Goal: Task Accomplishment & Management: Complete application form

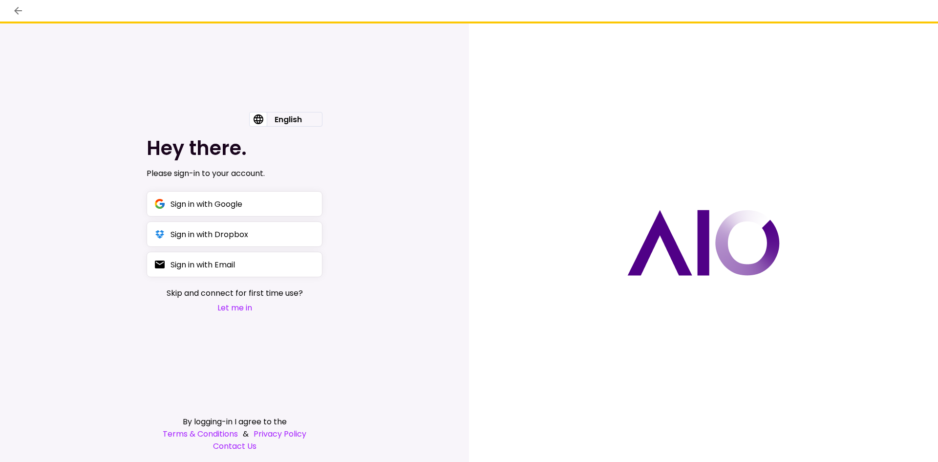
click at [240, 294] on span "Skip and connect for first time use?" at bounding box center [235, 293] width 136 height 12
click at [240, 292] on span "Skip and connect for first time use?" at bounding box center [235, 293] width 136 height 12
drag, startPoint x: 194, startPoint y: 291, endPoint x: 184, endPoint y: 291, distance: 10.3
click at [193, 291] on span "Skip and connect for first time use?" at bounding box center [235, 293] width 136 height 12
click at [176, 291] on span "Skip and connect for first time use?" at bounding box center [235, 293] width 136 height 12
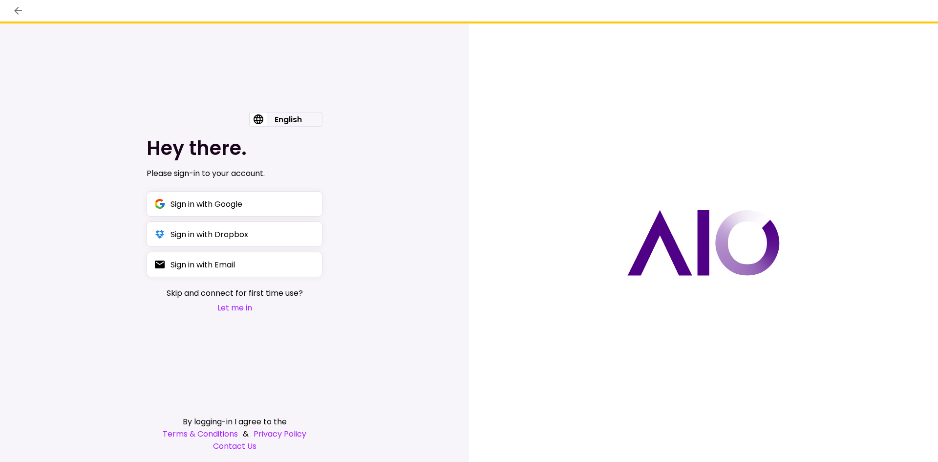
click at [241, 307] on button "Let me in" at bounding box center [235, 307] width 136 height 12
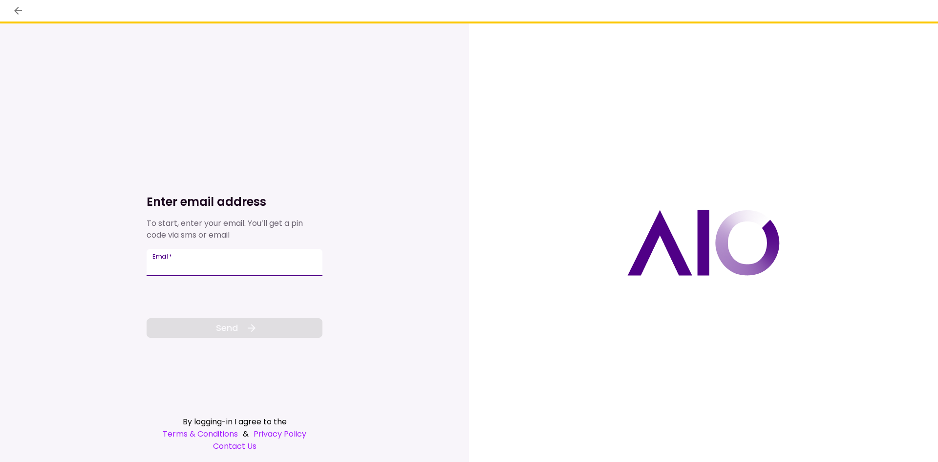
click at [186, 267] on input "Email   *" at bounding box center [235, 262] width 176 height 27
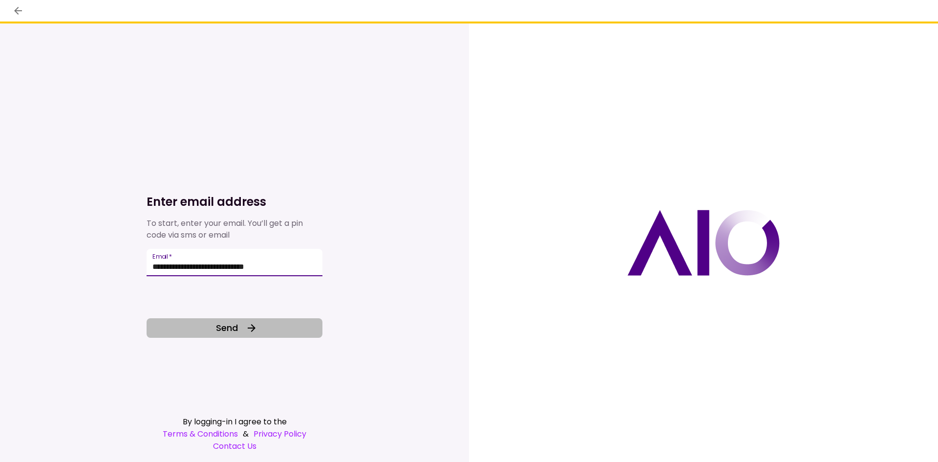
click at [189, 324] on button "Send" at bounding box center [235, 328] width 176 height 20
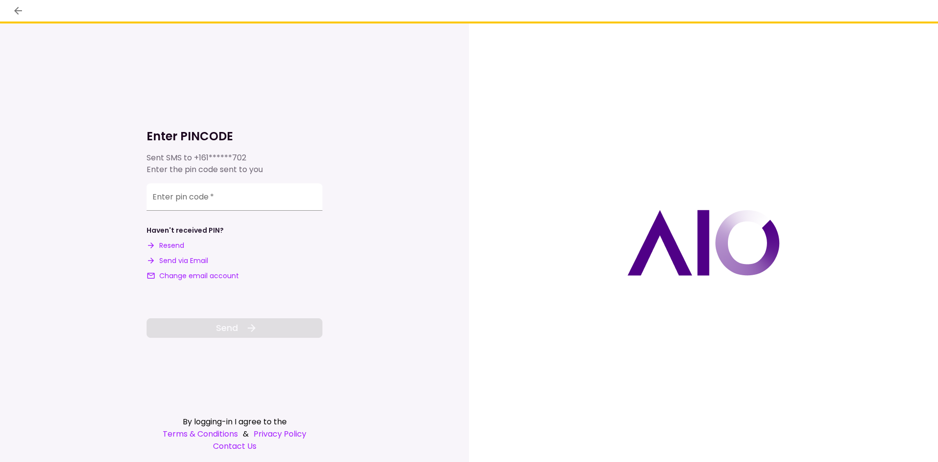
click at [171, 258] on button "Send via Email" at bounding box center [178, 261] width 62 height 10
click at [182, 200] on input "**********" at bounding box center [235, 196] width 176 height 27
paste input "number"
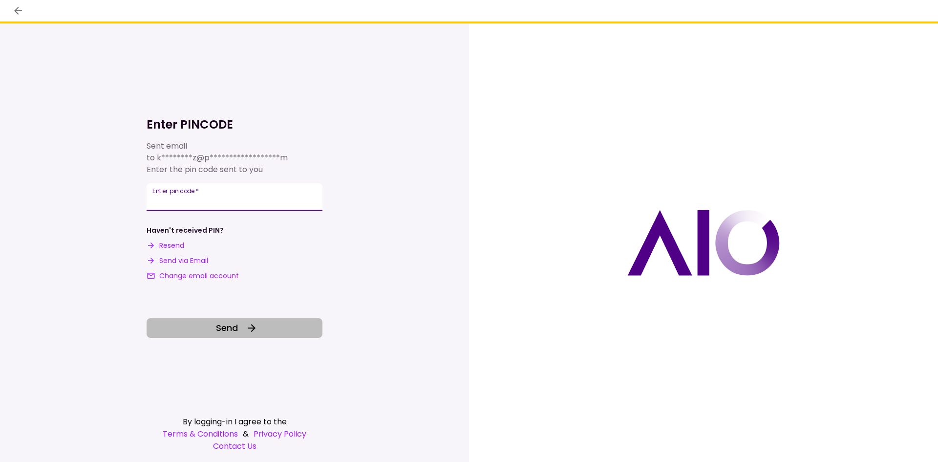
type input "******"
click at [224, 322] on span "Send" at bounding box center [227, 327] width 22 height 13
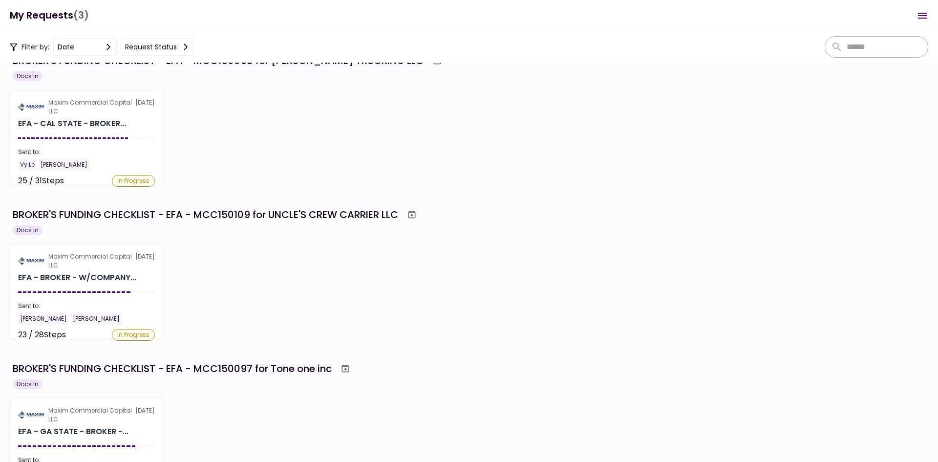
scroll to position [92, 0]
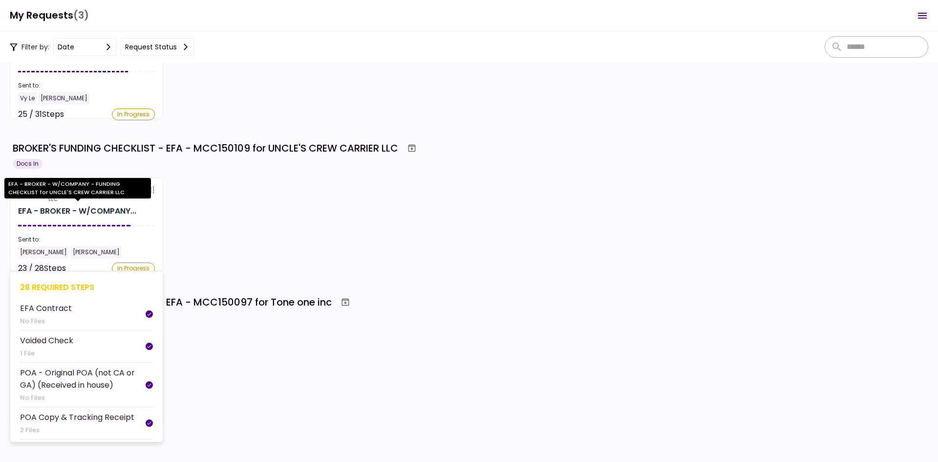
click at [82, 216] on div "EFA - BROKER - W/COMPANY..." at bounding box center [77, 211] width 118 height 12
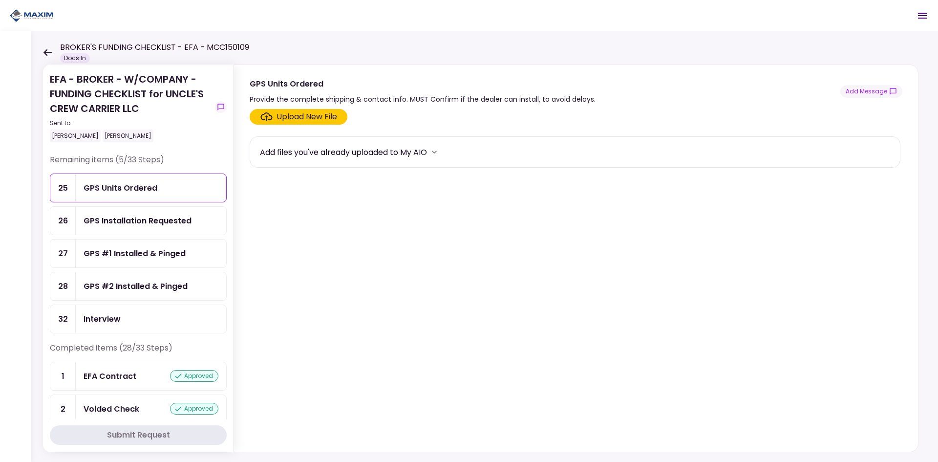
click at [53, 50] on div "BROKER'S FUNDING CHECKLIST - EFA - MCC150109 Docs In" at bounding box center [146, 52] width 206 height 21
click at [49, 50] on icon at bounding box center [47, 52] width 9 height 7
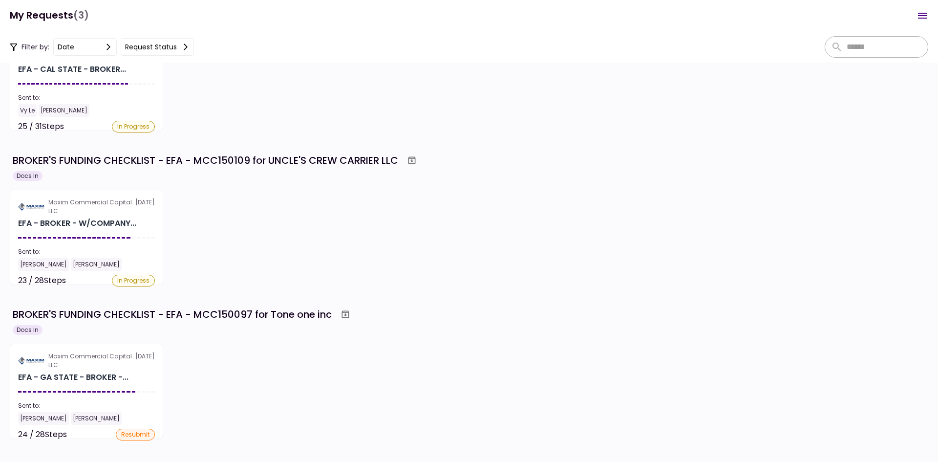
scroll to position [82, 0]
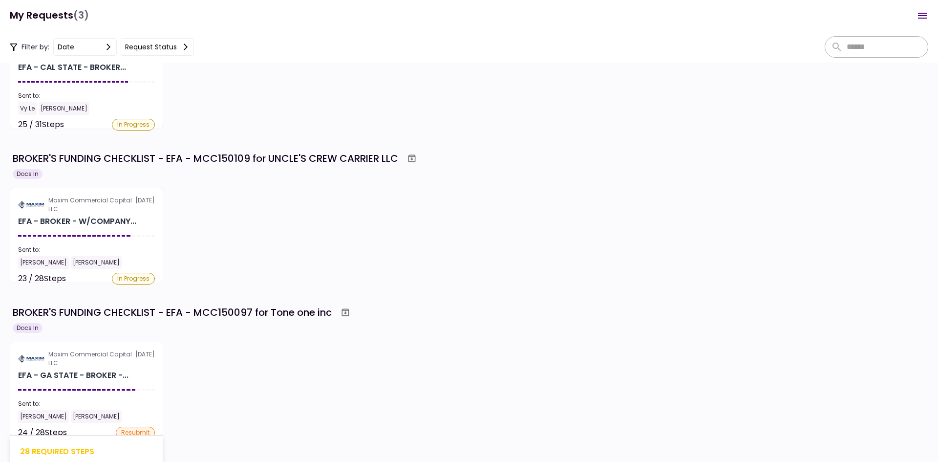
click at [67, 350] on div "Maxim Commercial Capital LLC" at bounding box center [91, 359] width 87 height 18
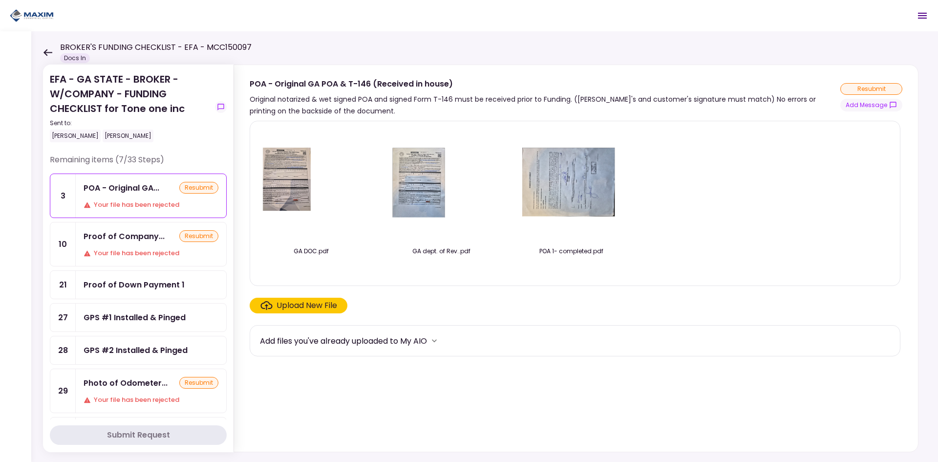
click at [139, 243] on div "Proof of Company... resubmit Your file has been rejected" at bounding box center [151, 243] width 150 height 43
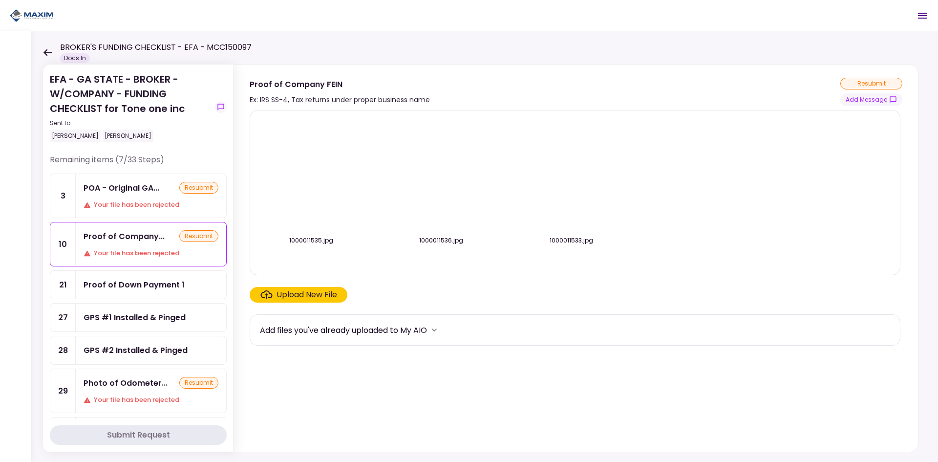
click at [118, 392] on div "Photo of Odometer... resubmit Your file has been rejected" at bounding box center [151, 390] width 150 height 43
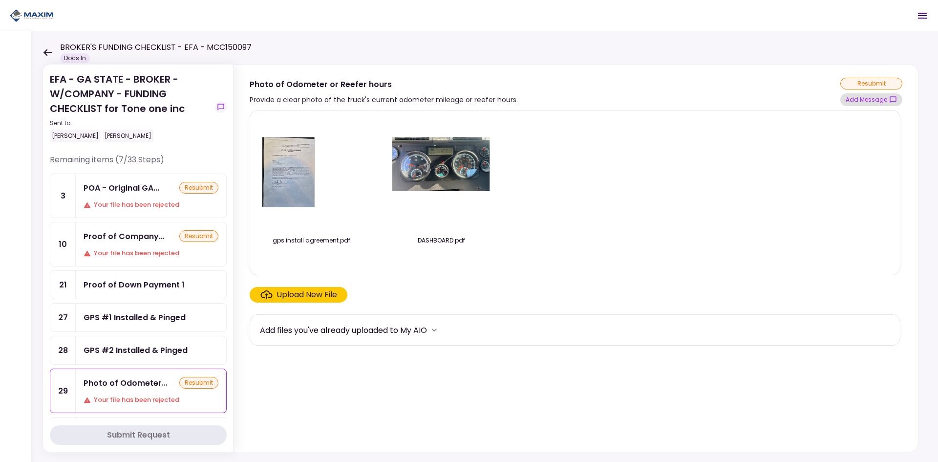
click at [867, 98] on button "Add Message" at bounding box center [871, 99] width 62 height 13
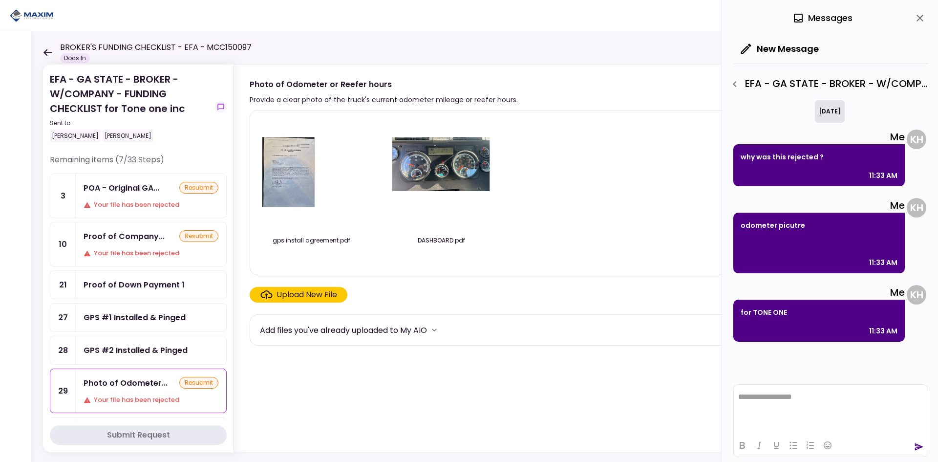
click at [833, 403] on html "**********" at bounding box center [831, 397] width 194 height 24
click at [923, 441] on div at bounding box center [831, 444] width 194 height 19
click at [919, 444] on icon "send" at bounding box center [919, 447] width 10 height 10
click at [571, 202] on div "gps install agreement.pdf DASHBOARD.pdf" at bounding box center [575, 192] width 630 height 149
click at [147, 282] on div "Proof of Down Payment 1" at bounding box center [134, 285] width 101 height 12
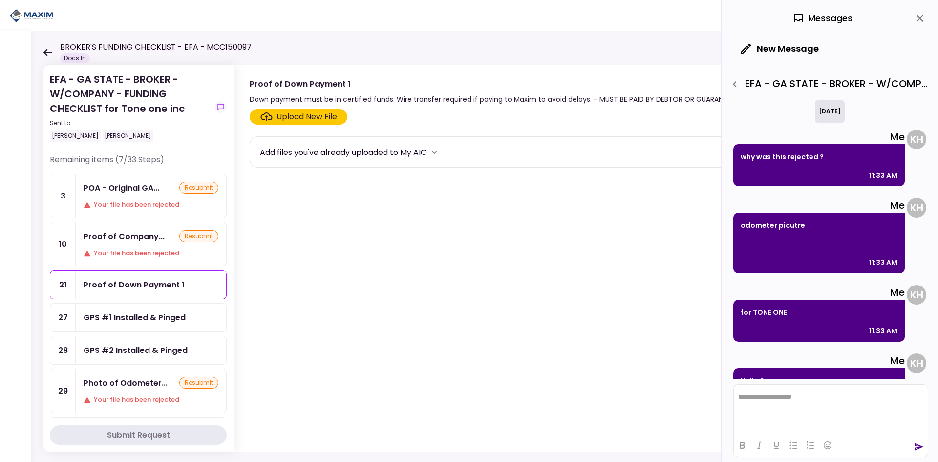
click at [129, 251] on div "Your file has been rejected" at bounding box center [151, 253] width 135 height 10
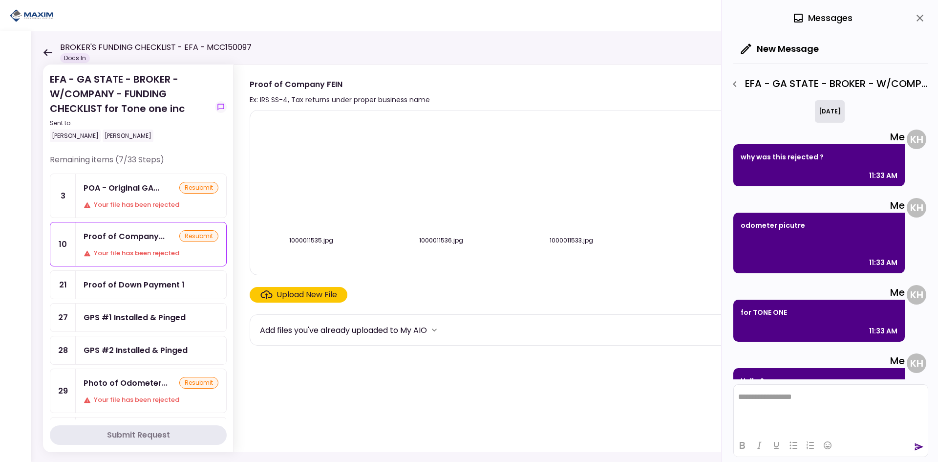
click at [916, 17] on icon "close" at bounding box center [920, 18] width 12 height 12
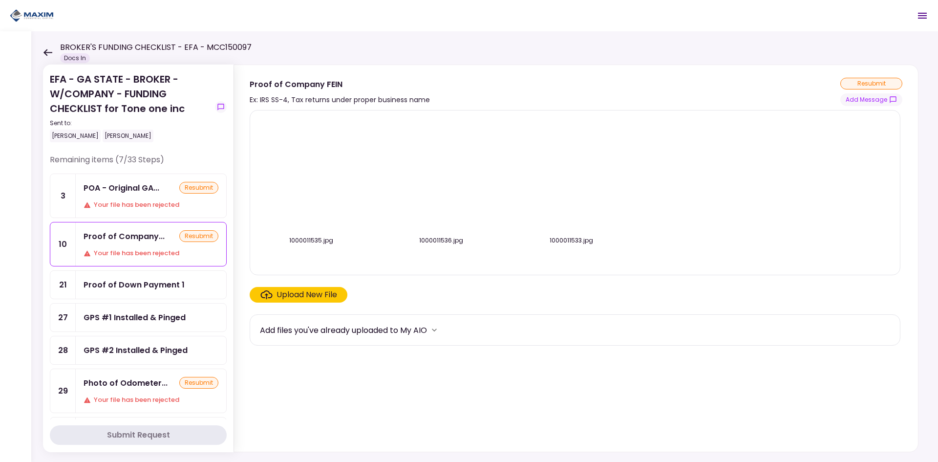
click at [571, 174] on img at bounding box center [571, 174] width 0 height 0
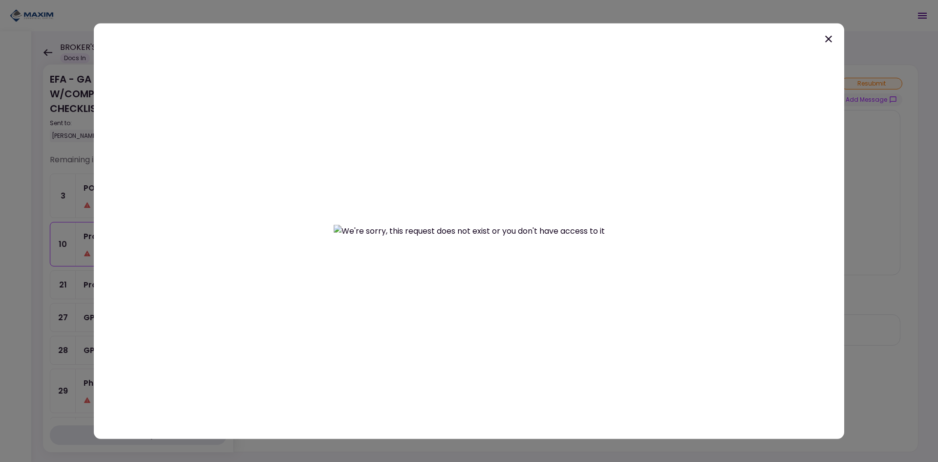
click at [833, 43] on icon at bounding box center [829, 39] width 12 height 12
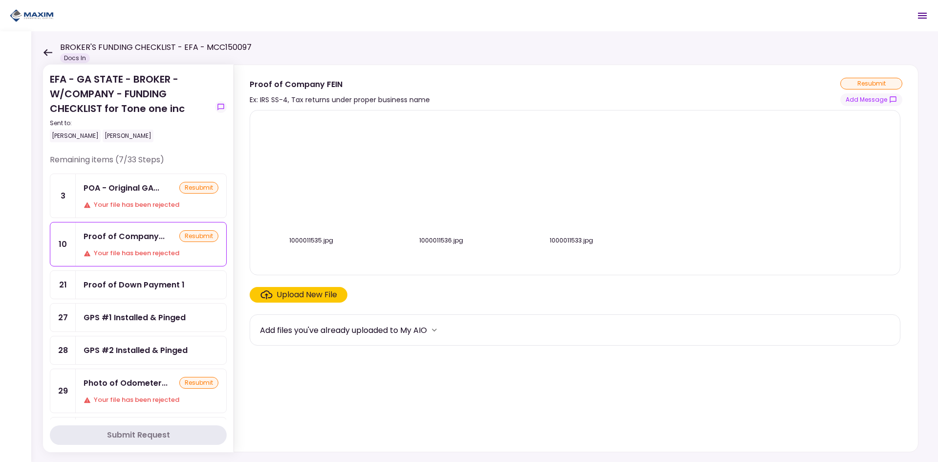
click at [441, 174] on img at bounding box center [441, 174] width 0 height 0
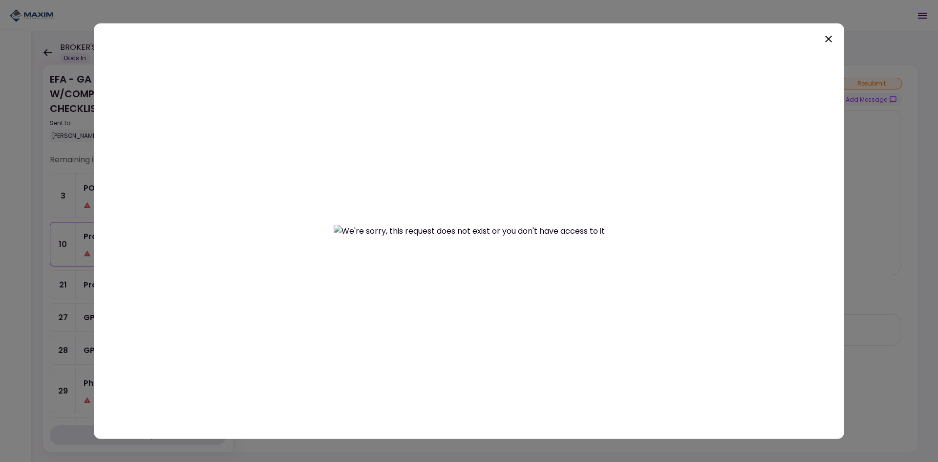
click at [841, 228] on div at bounding box center [469, 231] width 751 height 416
click at [824, 39] on icon at bounding box center [829, 39] width 12 height 12
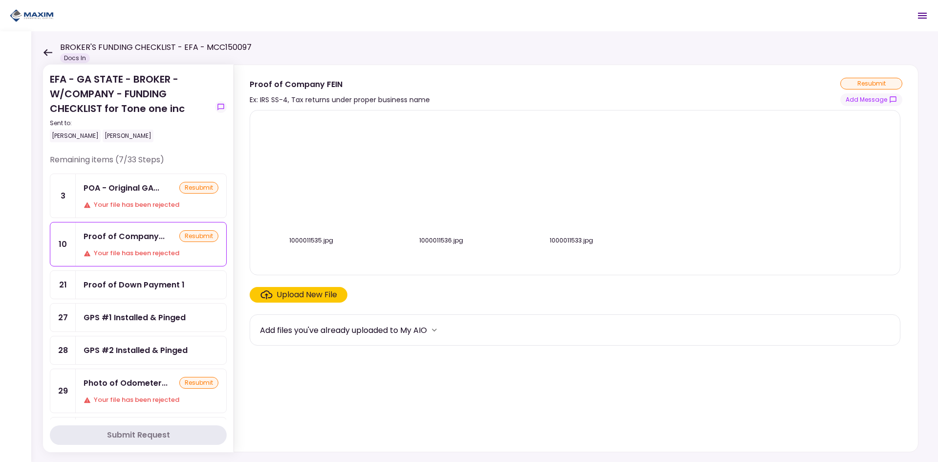
click at [311, 174] on img at bounding box center [311, 174] width 0 height 0
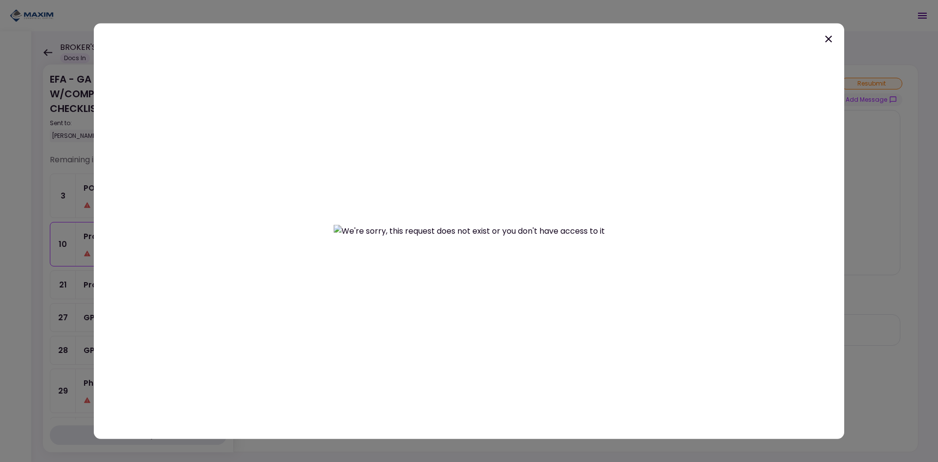
click at [829, 40] on icon at bounding box center [829, 39] width 12 height 12
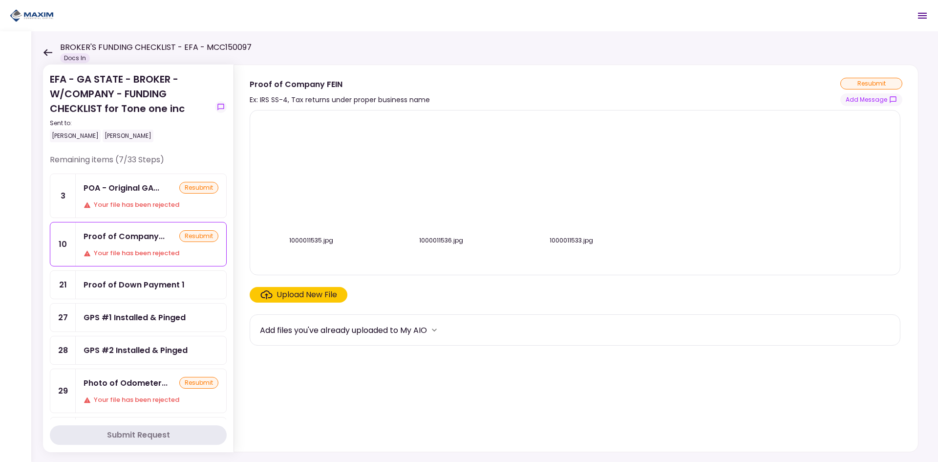
click at [113, 390] on div "Photo of Odometer... resubmit Your file has been rejected" at bounding box center [151, 390] width 150 height 43
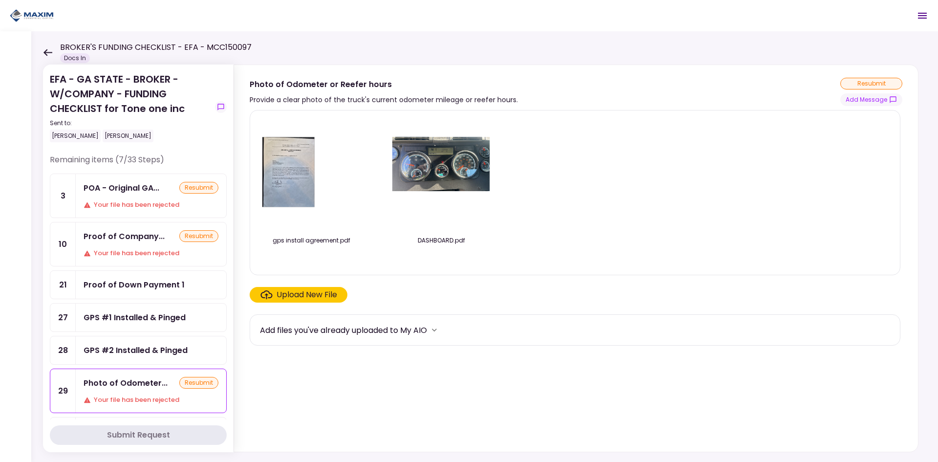
click at [169, 377] on div "Photo of Odometer... resubmit" at bounding box center [151, 383] width 135 height 12
click at [881, 95] on button "Add Message" at bounding box center [871, 99] width 62 height 13
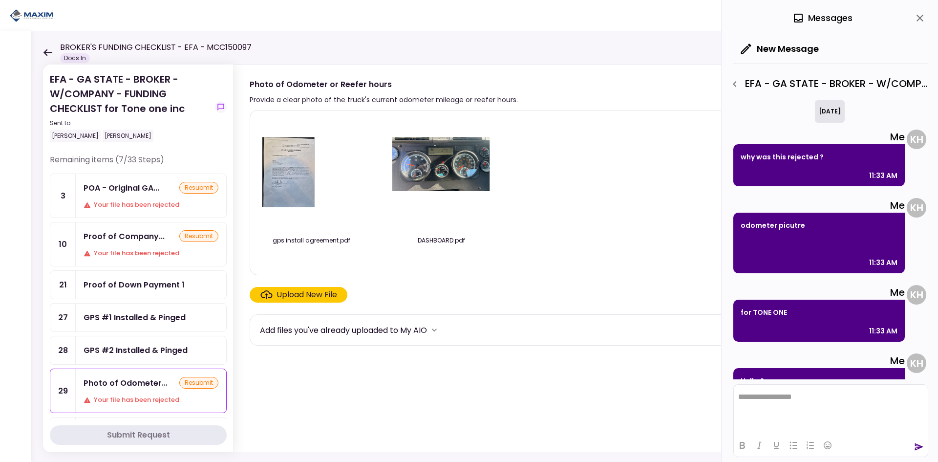
scroll to position [54, 0]
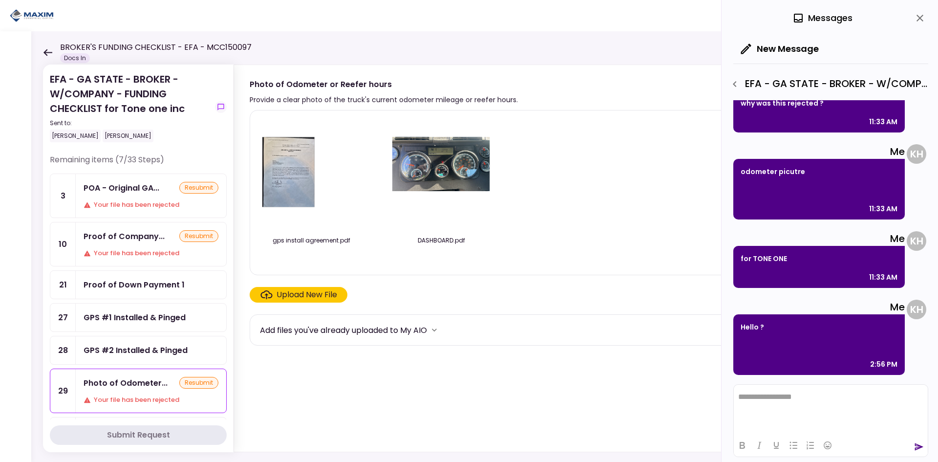
click at [313, 52] on div "EFA - GA STATE - BROKER - W/COMPANY - FUNDING CHECKLIST for Tone one inc Sent t…" at bounding box center [484, 246] width 907 height 430
